Goal: Navigation & Orientation: Find specific page/section

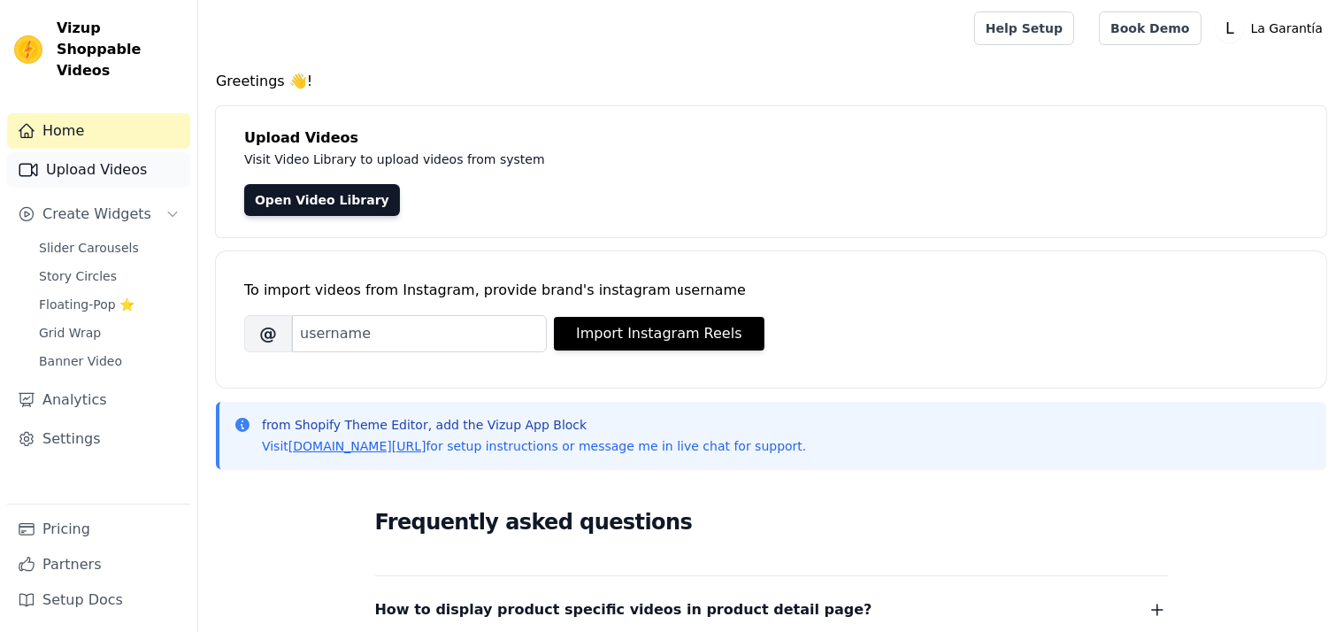
click at [73, 152] on link "Upload Videos" at bounding box center [98, 169] width 183 height 35
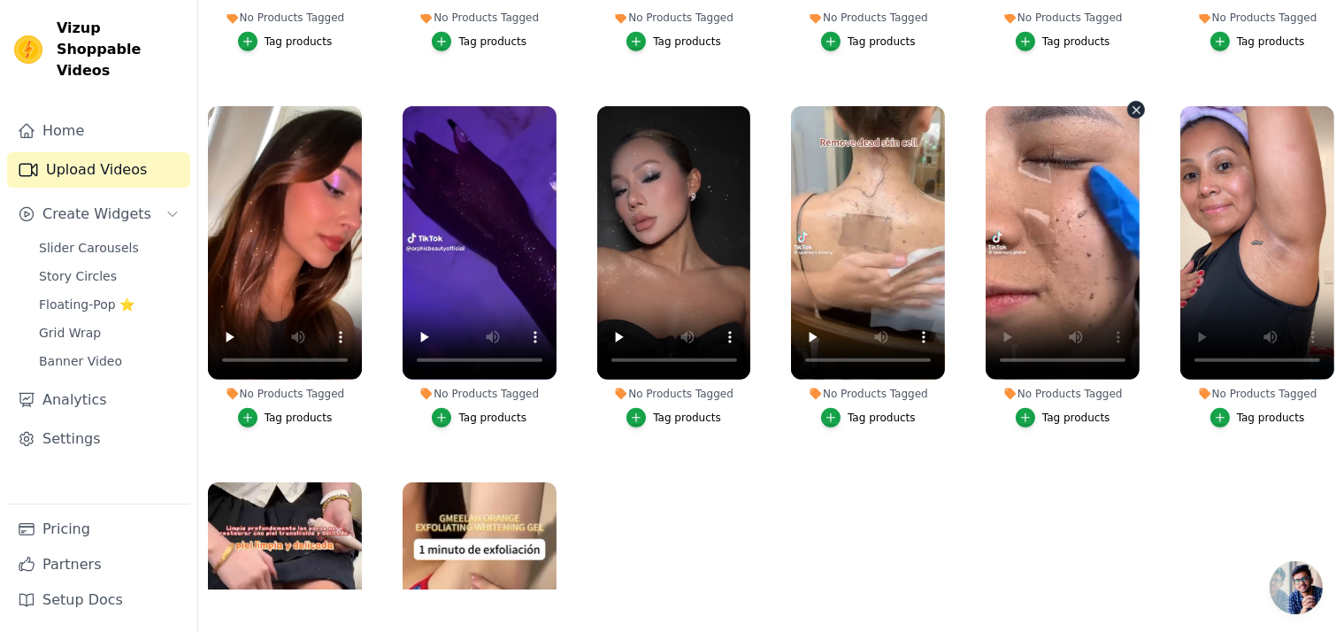
scroll to position [1037, 0]
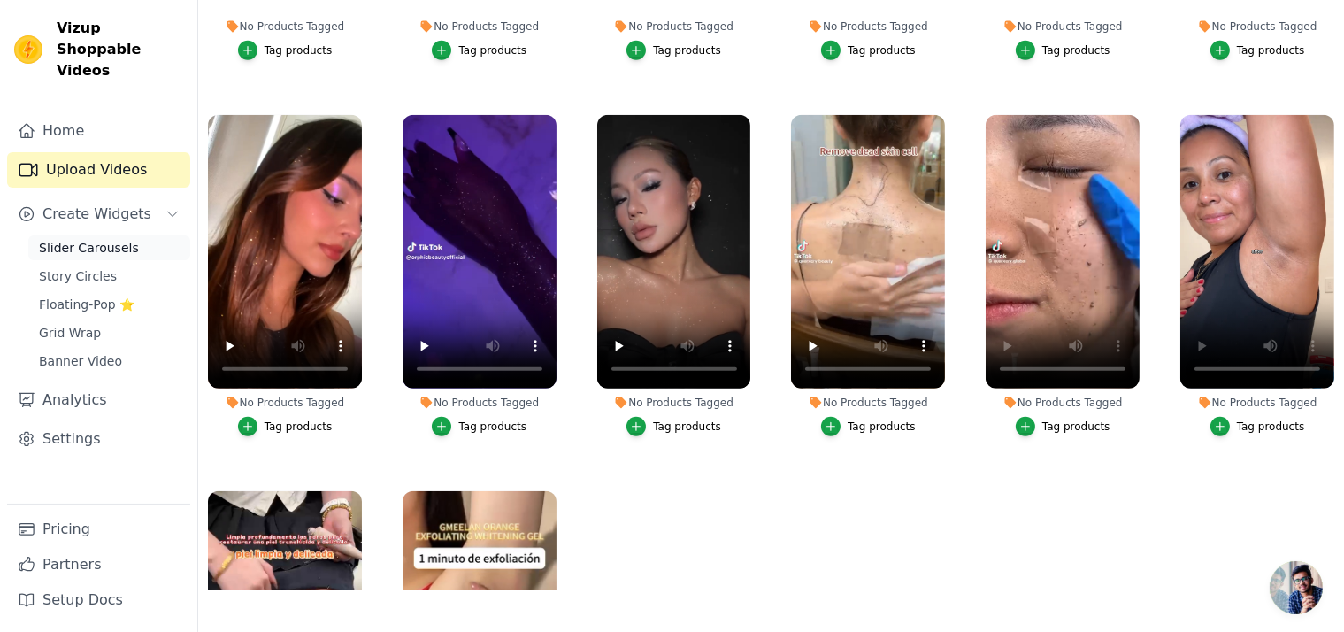
click at [73, 239] on span "Slider Carousels" at bounding box center [89, 248] width 100 height 18
